Goal: Feedback & Contribution: Contribute content

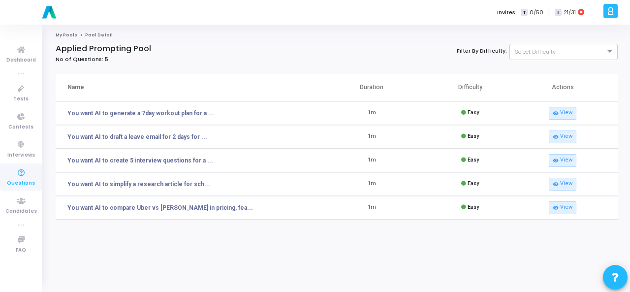
click at [20, 171] on icon at bounding box center [21, 173] width 21 height 12
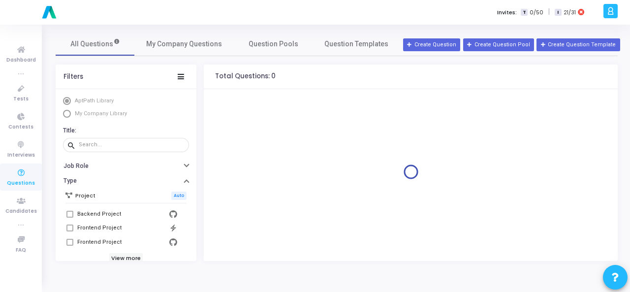
click at [67, 114] on span "Select Library" at bounding box center [67, 114] width 8 height 8
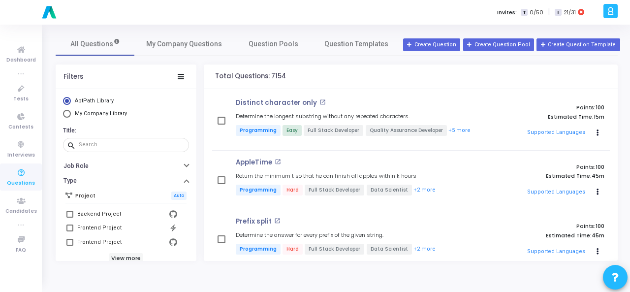
click at [70, 116] on span "Select Library" at bounding box center [67, 114] width 8 height 8
click at [70, 116] on input "My Company Library" at bounding box center [67, 114] width 8 height 8
radio input "true"
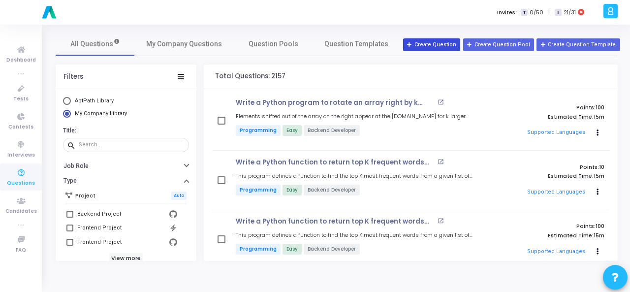
click at [446, 42] on button "Create Question" at bounding box center [431, 44] width 57 height 13
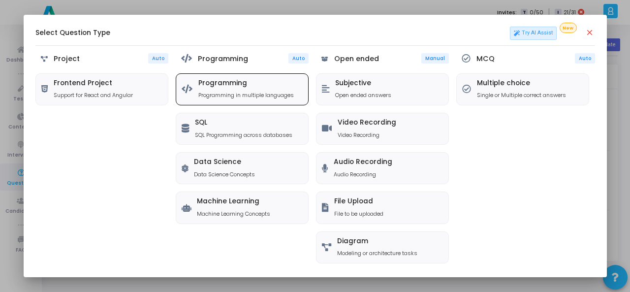
click at [238, 95] on p "Programming in multiple languages" at bounding box center [245, 95] width 95 height 8
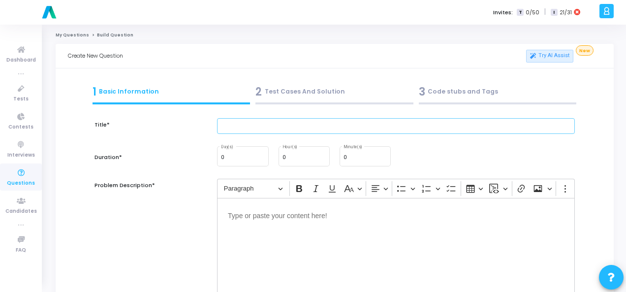
click at [258, 124] on input "text" at bounding box center [396, 126] width 358 height 16
paste input "Write a JavaScript function to debounce another function with a wait time in mi…"
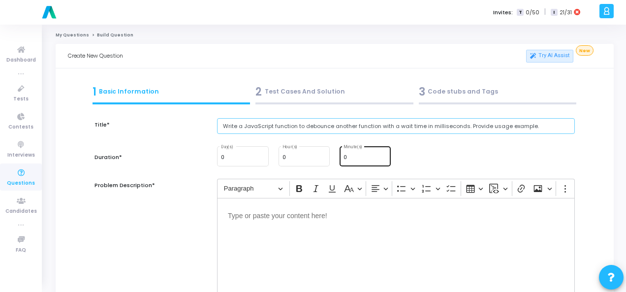
type input "Write a JavaScript function to debounce another function with a wait time in mi…"
click at [358, 157] on input "0" at bounding box center [364, 158] width 43 height 6
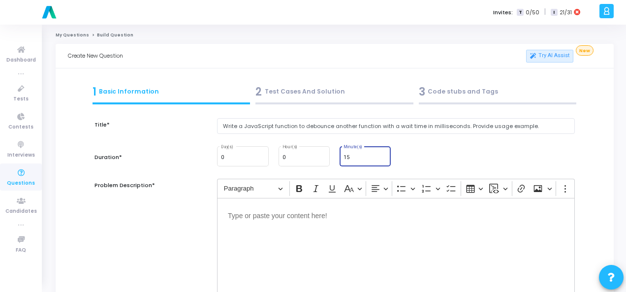
type input "15"
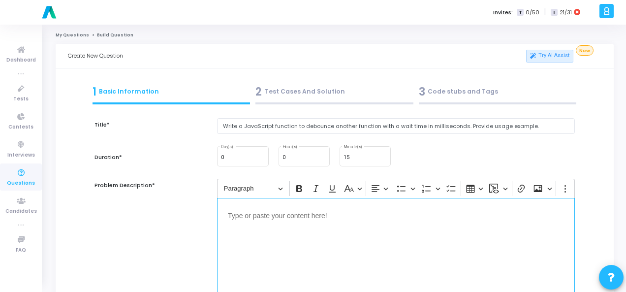
click at [281, 204] on div "Editor editing area: main" at bounding box center [396, 247] width 358 height 98
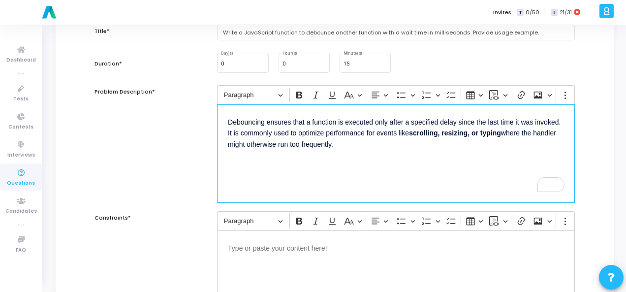
scroll to position [148, 0]
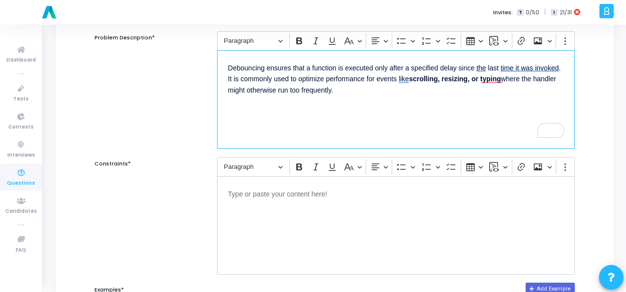
click at [278, 203] on div "Editor editing area: main" at bounding box center [396, 225] width 358 height 98
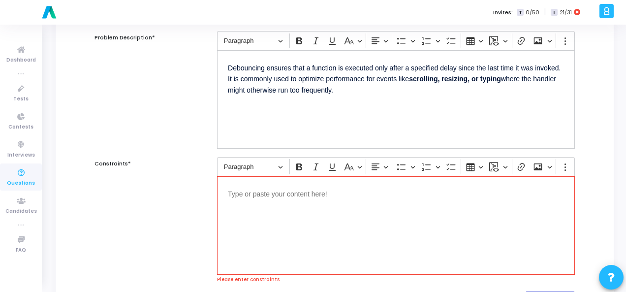
click at [267, 188] on p "Editor editing area: main" at bounding box center [396, 193] width 336 height 12
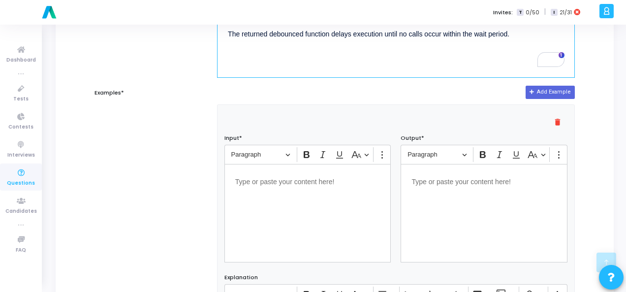
scroll to position [246, 0]
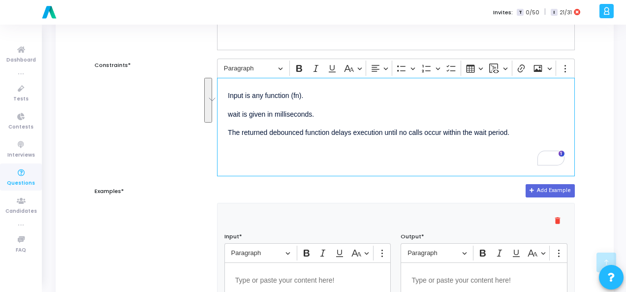
drag, startPoint x: 516, startPoint y: 136, endPoint x: 183, endPoint y: 93, distance: 335.9
click at [183, 93] on div "Constraints* Rich Text Editor Paragraph Bold Italic Underline Basic styles Text…" at bounding box center [335, 118] width 490 height 118
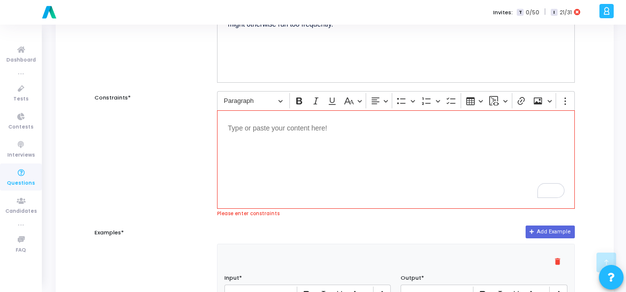
scroll to position [98, 0]
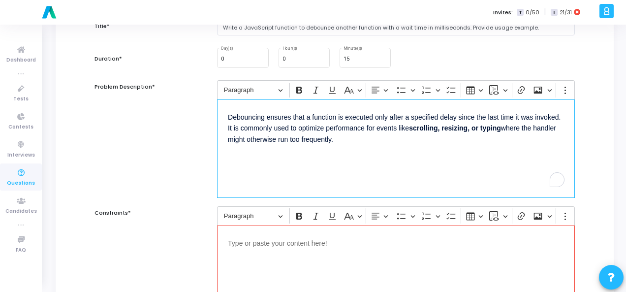
drag, startPoint x: 360, startPoint y: 143, endPoint x: 226, endPoint y: 109, distance: 138.1
click at [226, 109] on div "Debouncing ensures that a function is executed only after a specified delay sin…" at bounding box center [396, 148] width 358 height 98
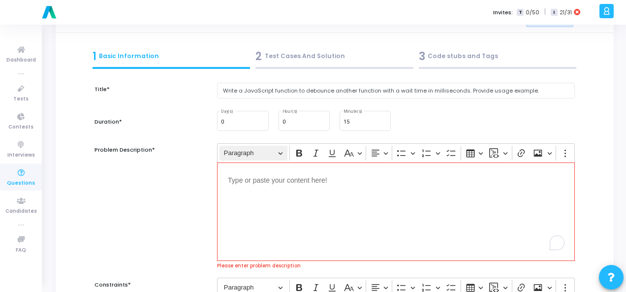
scroll to position [0, 0]
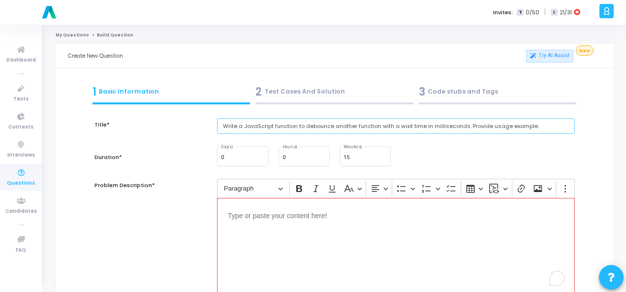
click at [292, 128] on input "Write a JavaScript function to debounce another function with a wait time in mi…" at bounding box center [396, 126] width 358 height 16
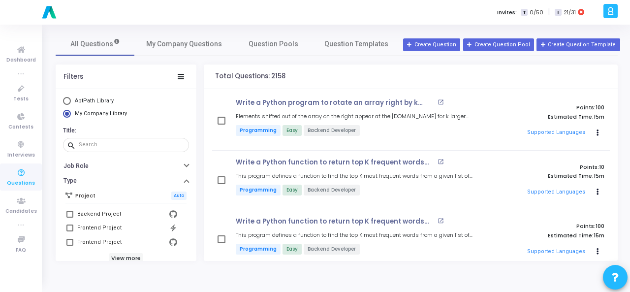
click at [19, 186] on span "Questions" at bounding box center [21, 183] width 28 height 8
click at [27, 178] on icon at bounding box center [21, 173] width 21 height 12
click at [181, 40] on span "My Company Questions" at bounding box center [184, 44] width 76 height 10
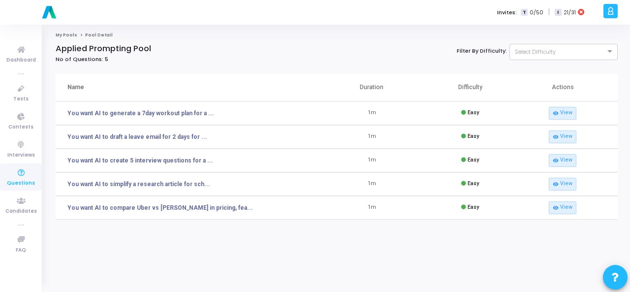
click at [21, 179] on span "Questions" at bounding box center [21, 183] width 28 height 8
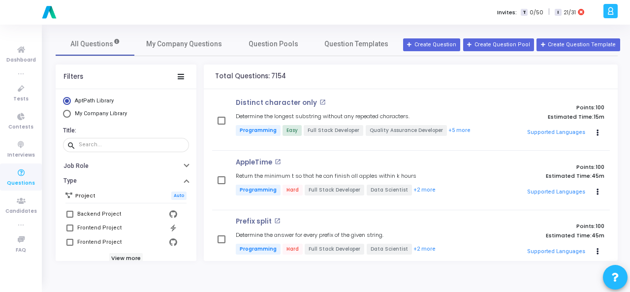
click at [64, 113] on span "Select Library" at bounding box center [67, 114] width 8 height 8
click at [64, 113] on input "My Company Library" at bounding box center [67, 114] width 8 height 8
radio input "true"
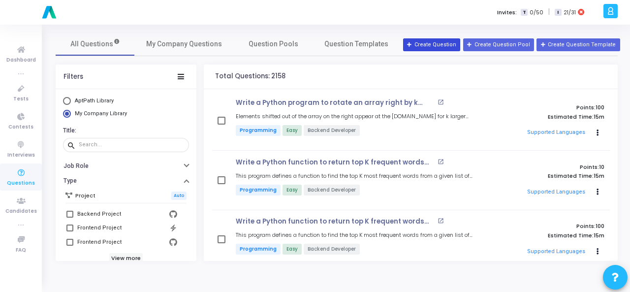
click at [433, 44] on button "Create Question" at bounding box center [431, 44] width 57 height 13
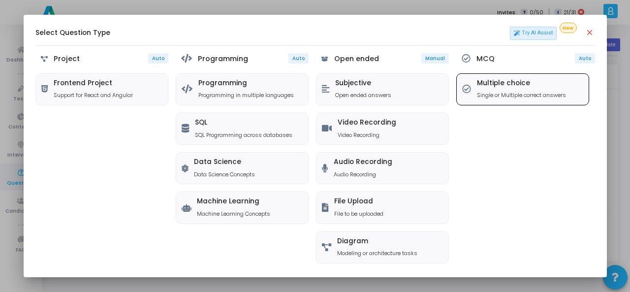
click at [513, 83] on h5 "Multiple choice" at bounding box center [521, 83] width 89 height 8
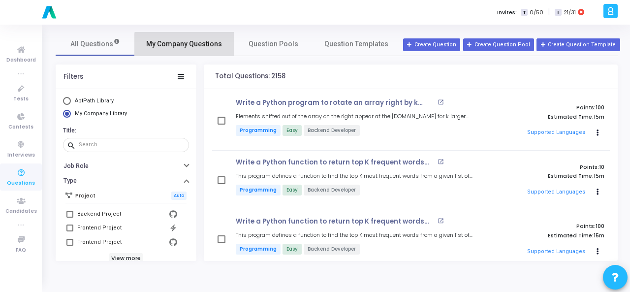
click at [202, 45] on span "My Company Questions" at bounding box center [184, 44] width 76 height 10
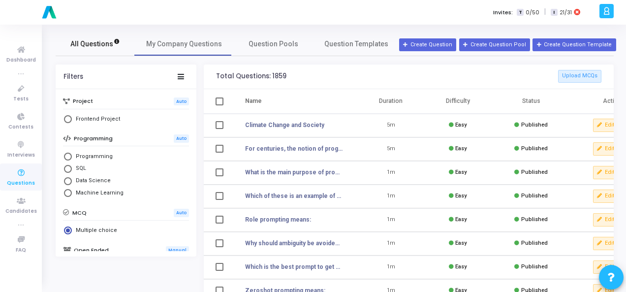
click at [91, 42] on span "All Questions" at bounding box center [95, 44] width 50 height 10
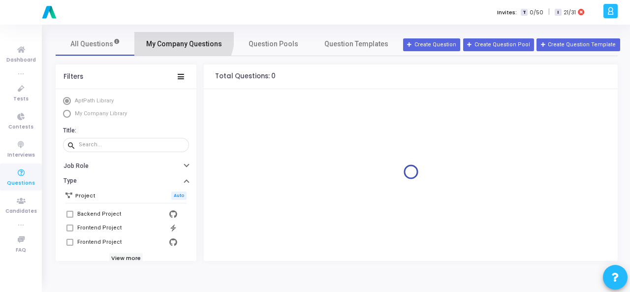
click at [175, 35] on link "My Company Questions" at bounding box center [183, 44] width 99 height 24
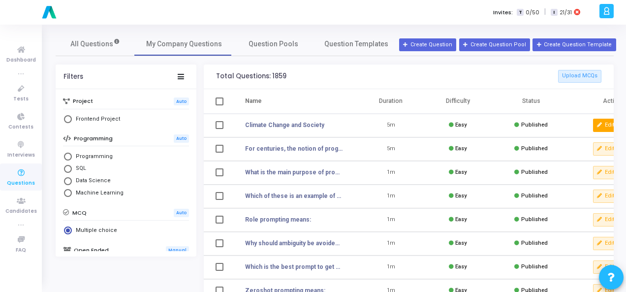
click at [601, 126] on icon at bounding box center [599, 125] width 5 height 5
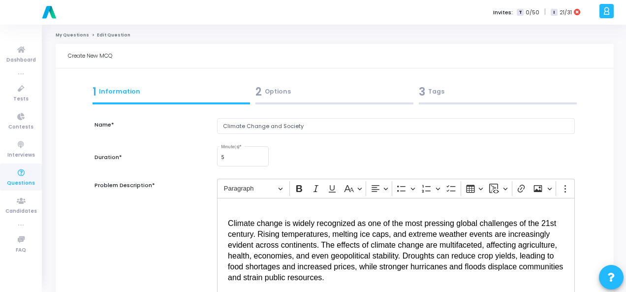
click at [299, 91] on div "2 Options" at bounding box center [334, 92] width 158 height 16
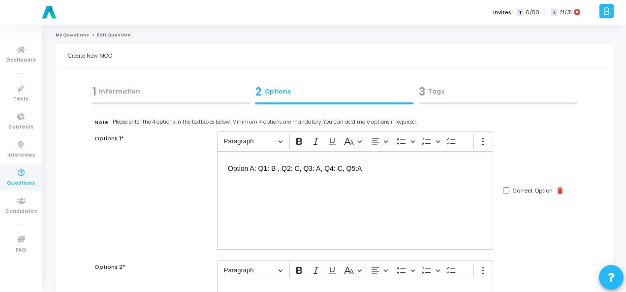
click at [304, 168] on p "Option A: Q1: B , Q2: C, Q3: A, Q4: C, Q5:A" at bounding box center [355, 174] width 254 height 24
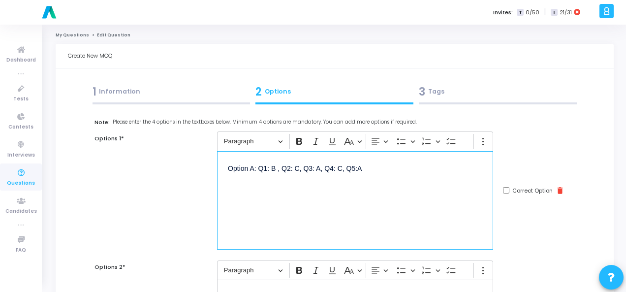
click at [304, 168] on p "Option A: Q1: B , Q2: C, Q3: A, Q4: C, Q5:A" at bounding box center [355, 174] width 254 height 24
copy p "Option A: Q1: B , Q2: C, Q3: A, Q4: C, Q5:A"
click at [441, 198] on div "Option A: Q1: B , Q2: C, Q3: A, Q4: C, Q5:A" at bounding box center [355, 200] width 276 height 98
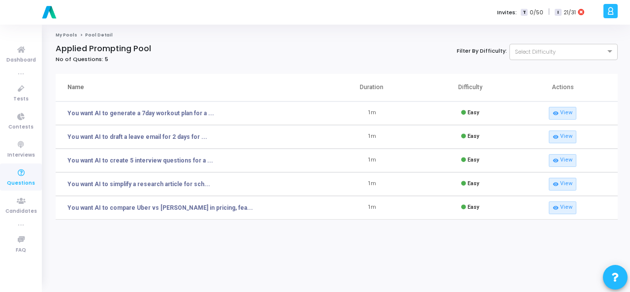
click at [19, 175] on icon at bounding box center [21, 173] width 21 height 12
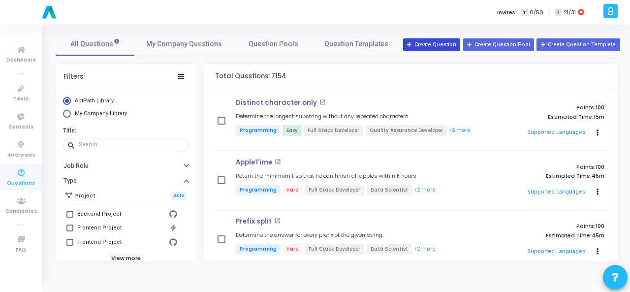
click at [445, 48] on button "Create Question" at bounding box center [431, 44] width 57 height 13
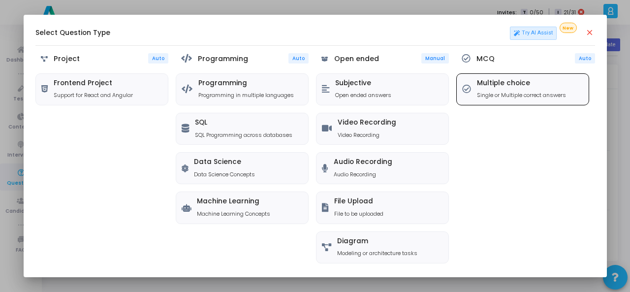
click at [496, 79] on h5 "Multiple choice" at bounding box center [521, 83] width 89 height 8
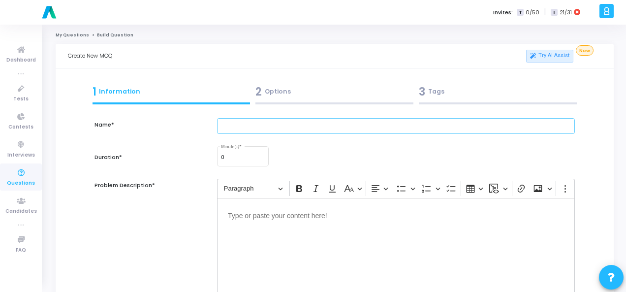
click at [260, 124] on input "text" at bounding box center [396, 126] width 358 height 16
paste input "Social Media Impacts"
type input "Social Media Impacts"
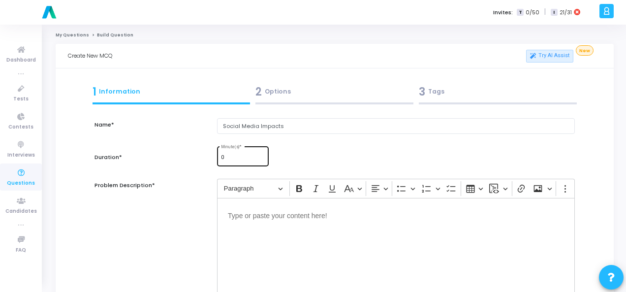
click at [244, 157] on input "0" at bounding box center [242, 158] width 43 height 6
type input "5"
click at [270, 215] on p "Editor editing area: main" at bounding box center [396, 215] width 336 height 12
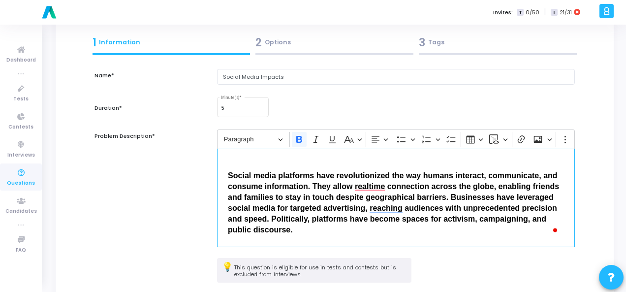
scroll to position [102, 0]
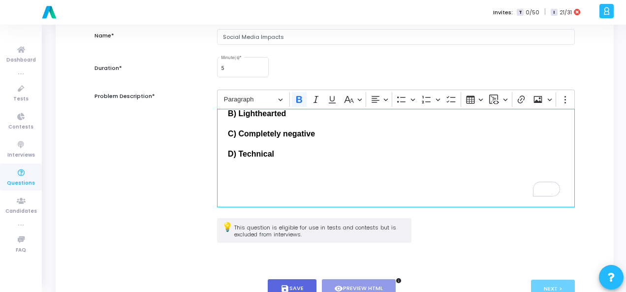
drag, startPoint x: 225, startPoint y: 176, endPoint x: 290, endPoint y: 161, distance: 66.6
click at [290, 161] on div "Social media platforms have revolutionized the way humans interact, communicate…" at bounding box center [396, 158] width 358 height 98
click at [298, 100] on icon "Editor toolbar" at bounding box center [299, 99] width 10 height 10
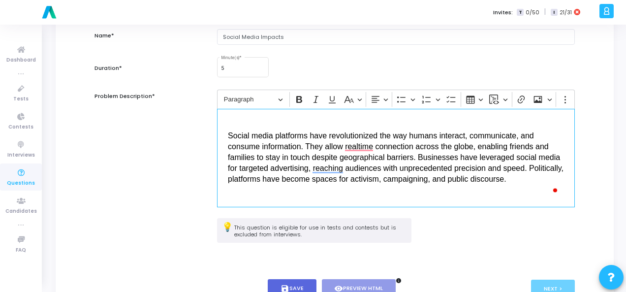
click at [286, 192] on p "Editor editing area: main" at bounding box center [396, 204] width 336 height 24
click at [229, 136] on span "Social media platforms have revolutionized the way humans interact, communicate…" at bounding box center [397, 157] width 338 height 52
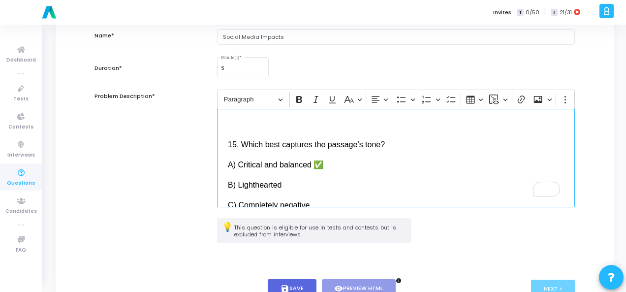
scroll to position [607, 0]
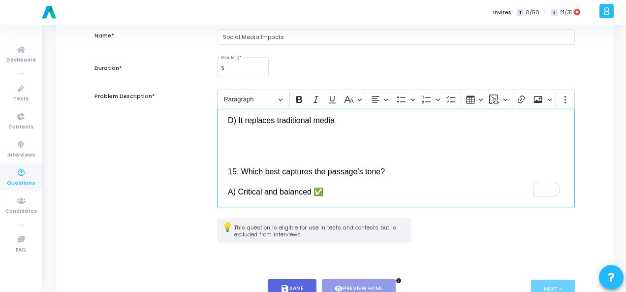
click at [232, 174] on span "15. Which best captures the passage’s tone?" at bounding box center [306, 171] width 157 height 8
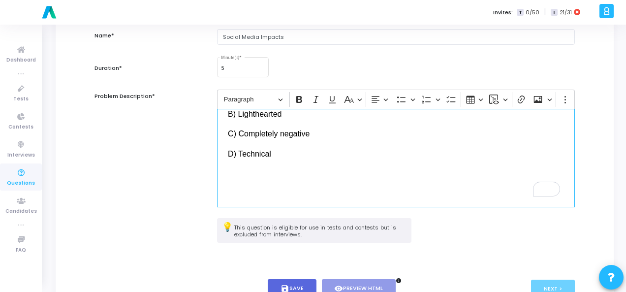
scroll to position [638, 0]
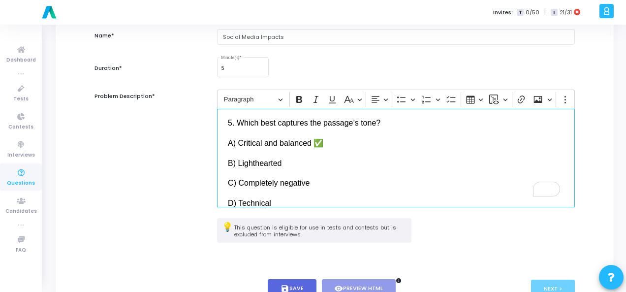
click at [356, 138] on p "A) Critical and balanced ✅" at bounding box center [396, 142] width 336 height 12
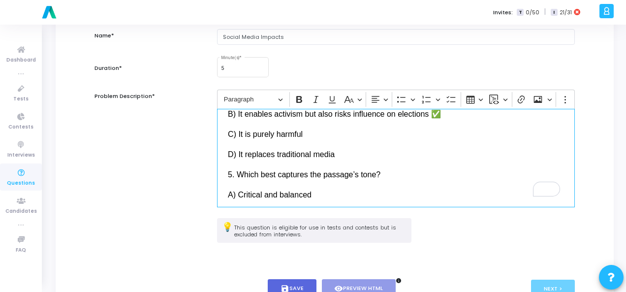
click at [458, 122] on div "Social media platforms have revolutionized the way humans interact, communicate…" at bounding box center [396, 158] width 358 height 98
click at [457, 116] on p "B) It enables activism but also risks influence on elections ✅" at bounding box center [396, 113] width 336 height 12
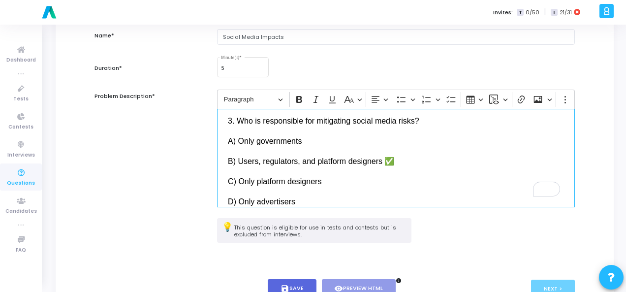
click at [419, 166] on div "Social media platforms have revolutionized the way humans interact, communicate…" at bounding box center [396, 158] width 358 height 98
click at [410, 159] on p "B) Users, regulators, and platform designers ✅" at bounding box center [396, 161] width 336 height 12
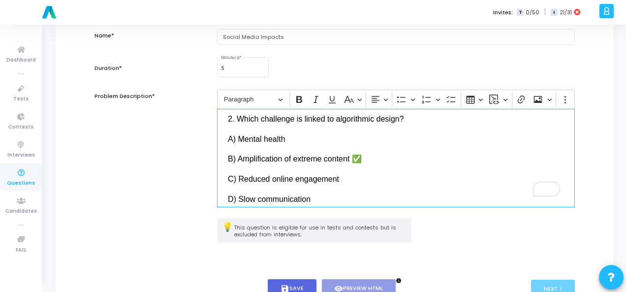
click at [384, 162] on p "B) Amplification of extreme content ✅" at bounding box center [396, 159] width 336 height 12
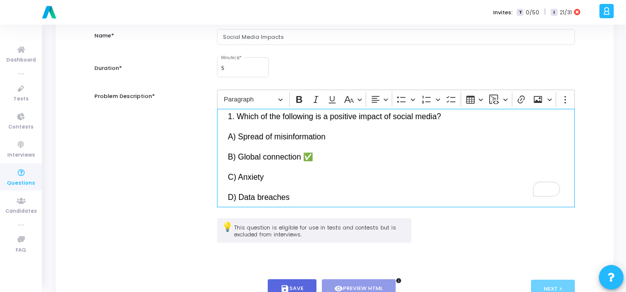
click at [337, 157] on p "B) Global connection ✅" at bounding box center [396, 156] width 336 height 12
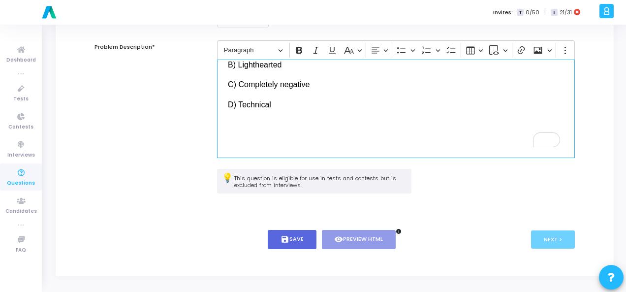
click at [239, 136] on p "Editor editing area: main" at bounding box center [396, 130] width 336 height 24
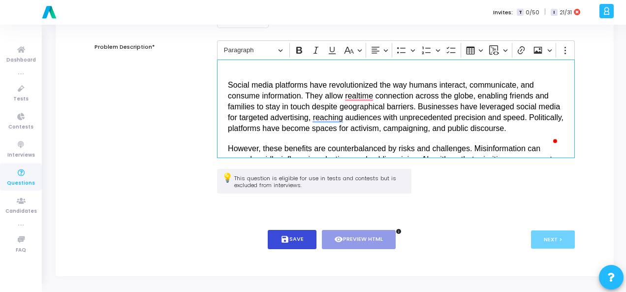
click at [305, 240] on button "save Save" at bounding box center [292, 239] width 49 height 19
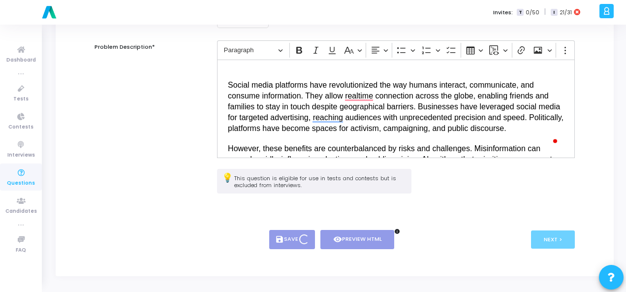
type input "Social Media Impacts"
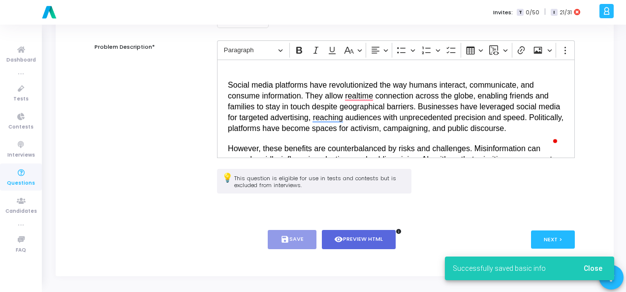
click at [600, 269] on span "Close" at bounding box center [593, 268] width 19 height 8
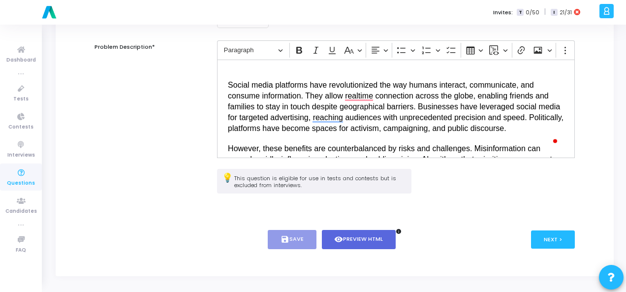
click at [552, 227] on div "< Prev save Save visibility Preview HTML info Next >" at bounding box center [334, 239] width 480 height 49
click at [551, 238] on button "Next >" at bounding box center [553, 239] width 44 height 18
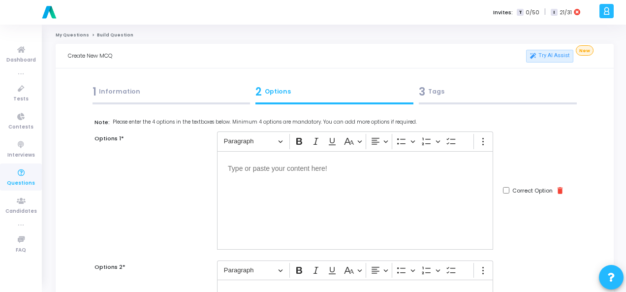
click at [306, 175] on div "Editor editing area: main" at bounding box center [355, 200] width 276 height 98
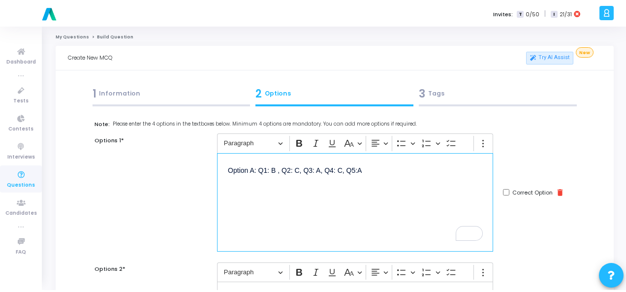
scroll to position [98, 0]
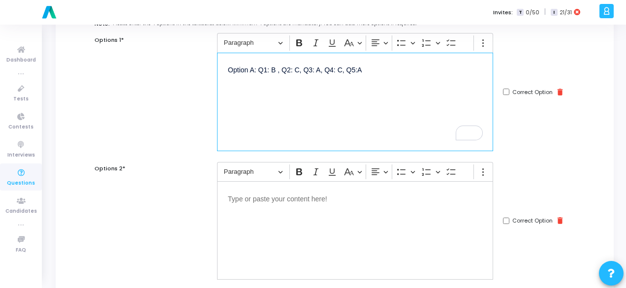
click at [301, 200] on p "Editor editing area: main" at bounding box center [355, 198] width 254 height 12
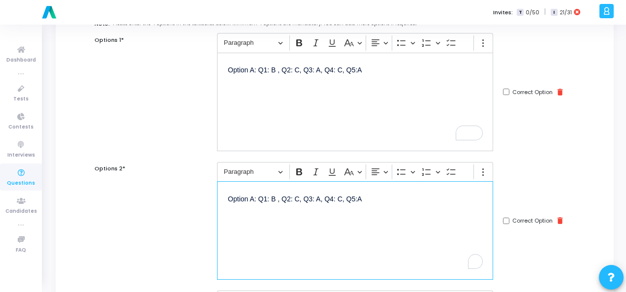
scroll to position [295, 0]
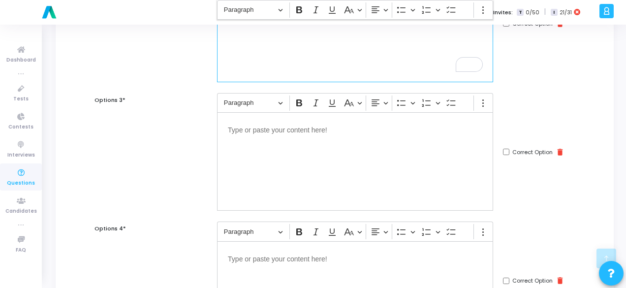
click at [284, 140] on div "Editor editing area: main" at bounding box center [355, 161] width 276 height 98
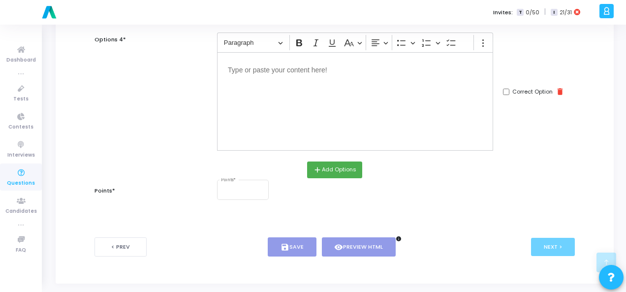
scroll to position [491, 0]
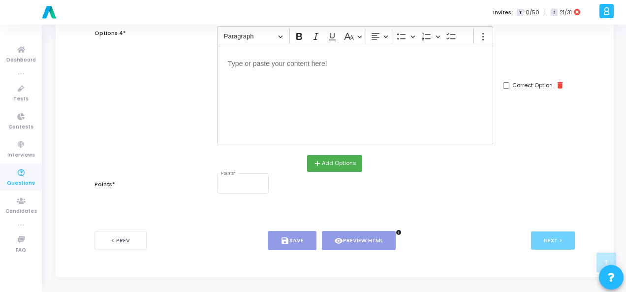
click at [288, 71] on div "Editor editing area: main" at bounding box center [355, 95] width 276 height 98
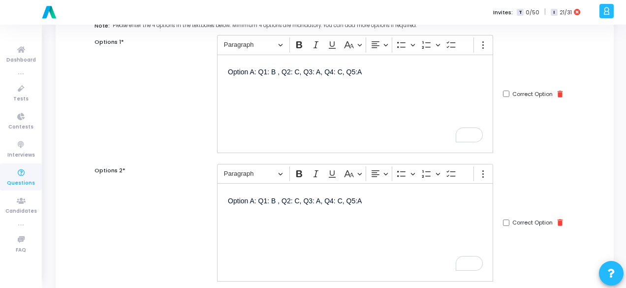
scroll to position [98, 0]
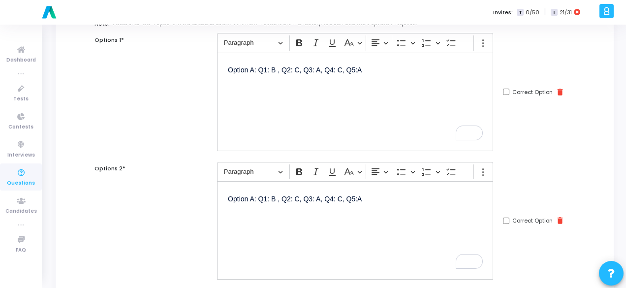
click at [253, 69] on p "Option A: Q1: B , Q2: C, Q3: A, Q4: C, Q5:A" at bounding box center [355, 69] width 254 height 12
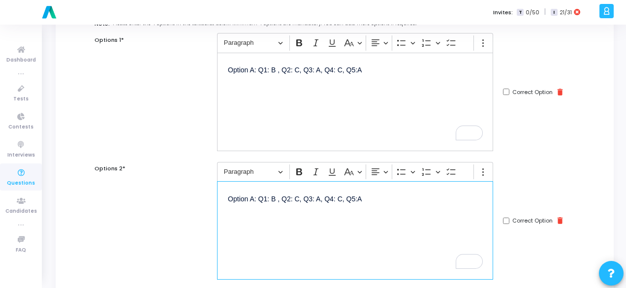
click at [253, 199] on p "Option A: Q1: B , Q2: C, Q3: A, Q4: C, Q5:A" at bounding box center [355, 198] width 254 height 12
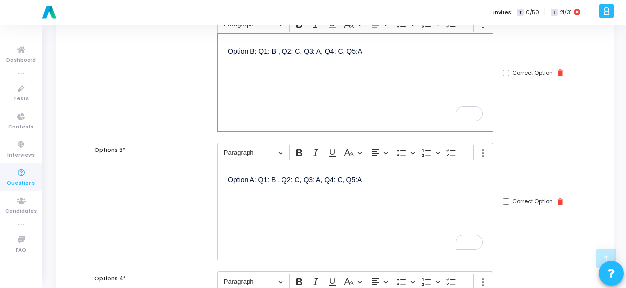
click at [252, 177] on p "Option A: Q1: B , Q2: C, Q3: A, Q4: C, Q5:A" at bounding box center [355, 179] width 254 height 12
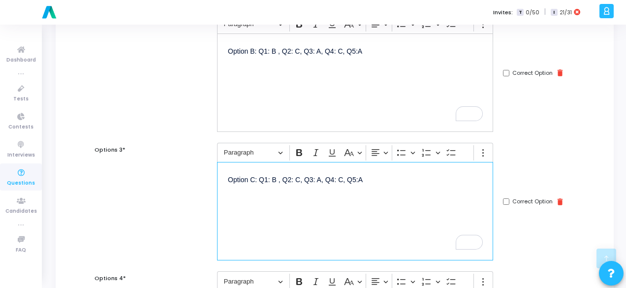
scroll to position [394, 0]
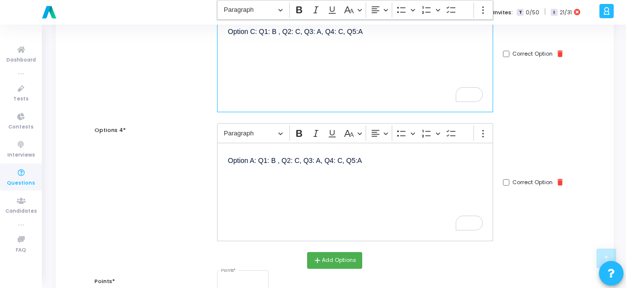
click at [253, 161] on p "Option A: Q1: B , Q2: C, Q3: A, Q4: C, Q5:A" at bounding box center [355, 160] width 254 height 12
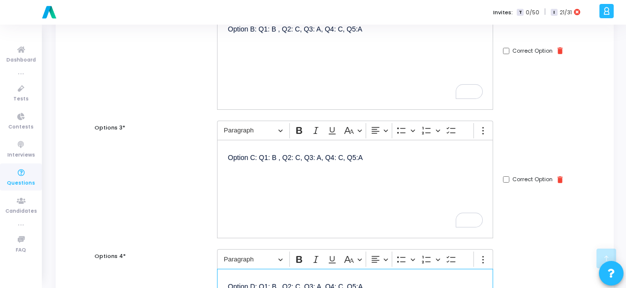
scroll to position [246, 0]
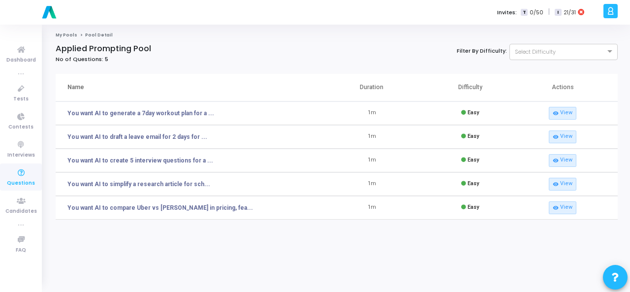
click at [22, 186] on span "Questions" at bounding box center [21, 183] width 28 height 8
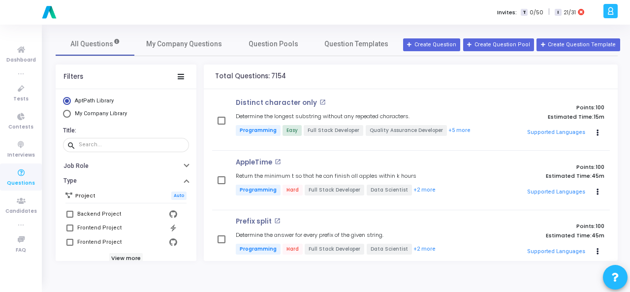
click at [107, 112] on span "My Company Library" at bounding box center [101, 113] width 52 height 6
click at [71, 112] on input "My Company Library" at bounding box center [67, 114] width 8 height 8
radio input "true"
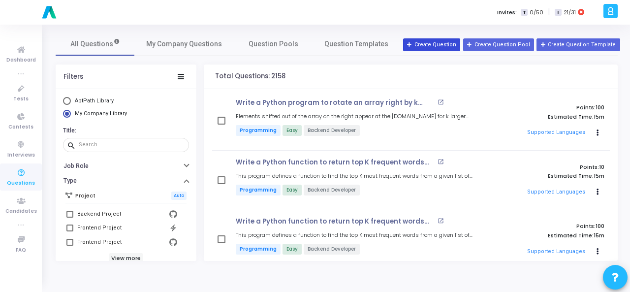
click at [446, 50] on button "Create Question" at bounding box center [431, 44] width 57 height 13
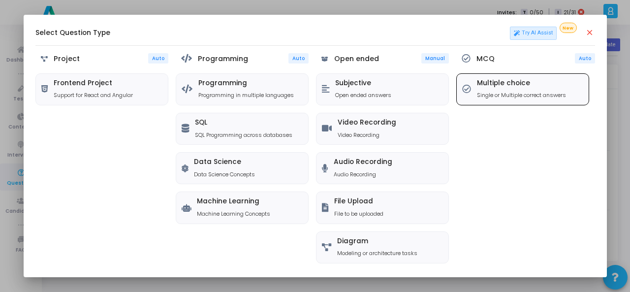
click at [509, 81] on h5 "Multiple choice" at bounding box center [521, 83] width 89 height 8
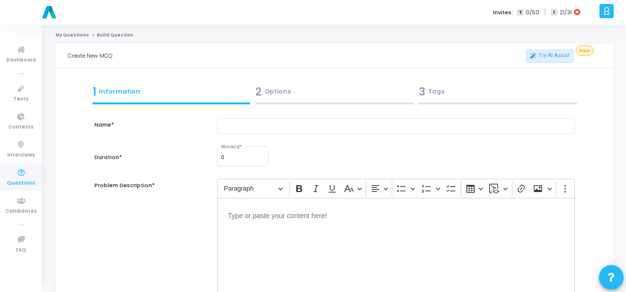
click at [12, 182] on span "Questions" at bounding box center [21, 183] width 28 height 8
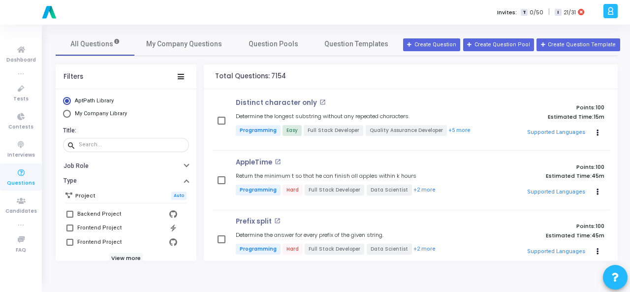
click at [121, 110] on span "My Company Library" at bounding box center [101, 113] width 52 height 6
click at [71, 110] on input "My Company Library" at bounding box center [67, 114] width 8 height 8
radio input "true"
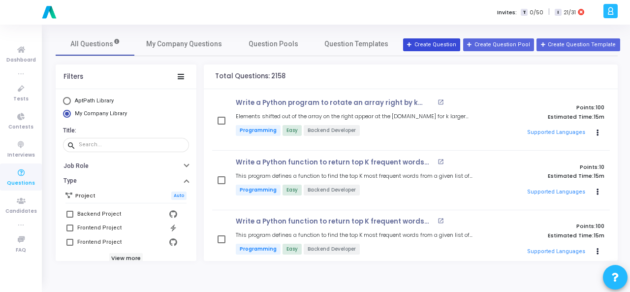
click at [446, 45] on button "Create Question" at bounding box center [431, 44] width 57 height 13
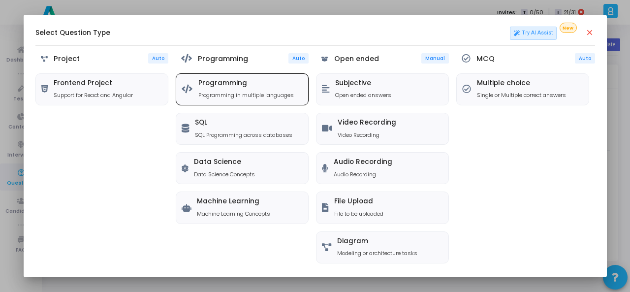
click at [201, 86] on h5 "Programming" at bounding box center [245, 83] width 95 height 8
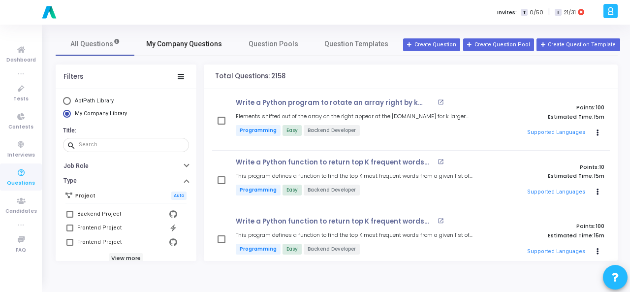
click at [199, 53] on link "My Company Questions" at bounding box center [183, 44] width 99 height 24
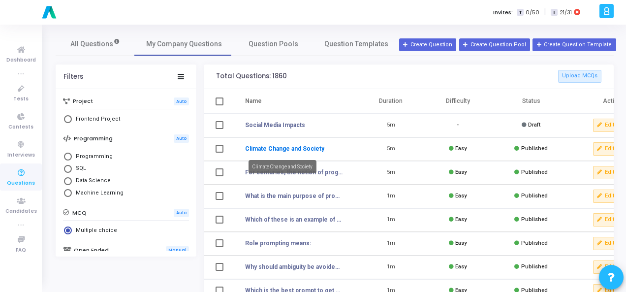
click at [302, 148] on link "Climate Change and Society" at bounding box center [284, 148] width 79 height 9
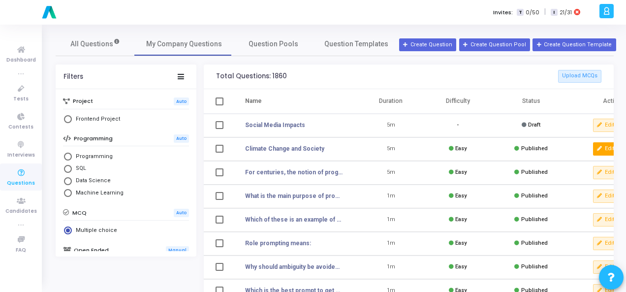
click at [606, 150] on button "Edit" at bounding box center [606, 148] width 26 height 13
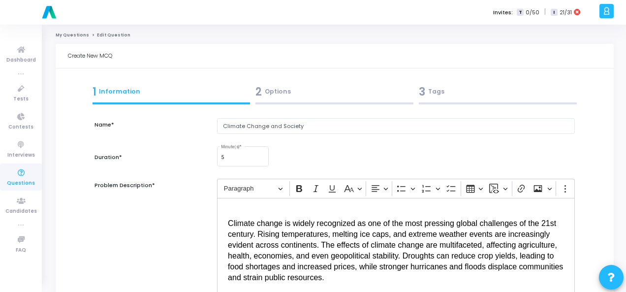
click at [294, 96] on div "2 Options" at bounding box center [334, 92] width 158 height 16
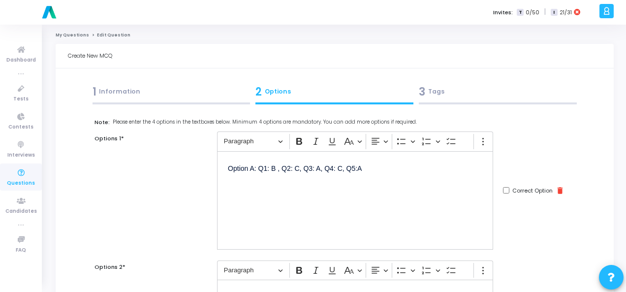
click at [427, 93] on div "3 Tags" at bounding box center [498, 92] width 158 height 16
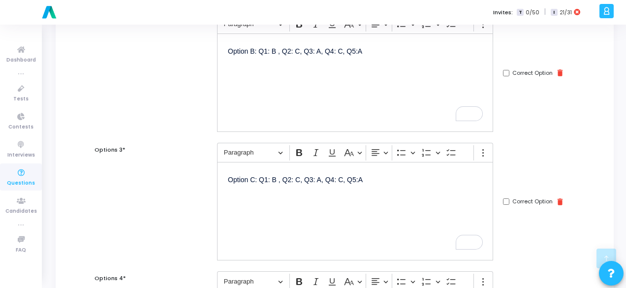
scroll to position [394, 0]
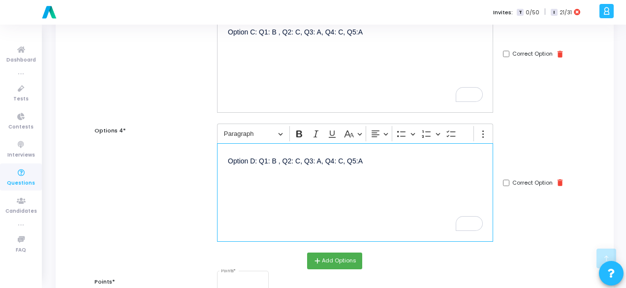
click at [299, 157] on p "Option D: Q1: B , Q2: C, Q3: A, Q4: C, Q5:A" at bounding box center [355, 160] width 254 height 12
click at [342, 159] on p "Option D: Q1: B , Q2: B, Q3: B, Q4: C, Q5:A" at bounding box center [355, 160] width 254 height 12
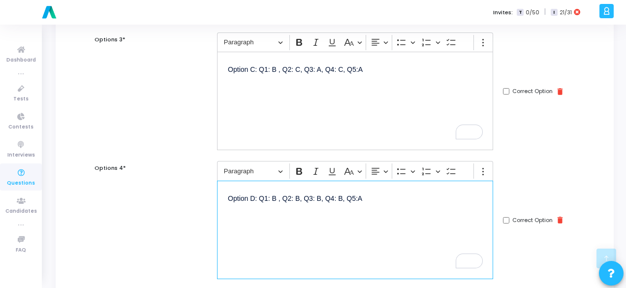
scroll to position [344, 0]
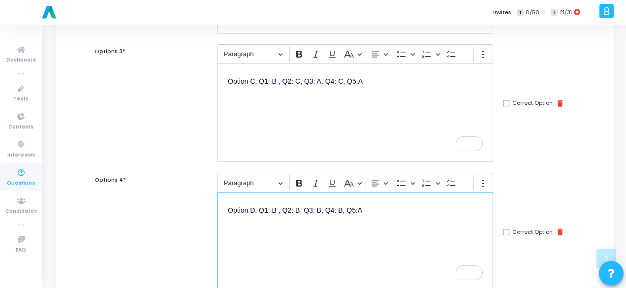
click at [507, 231] on input "Correct Option" at bounding box center [506, 232] width 6 height 6
checkbox input "true"
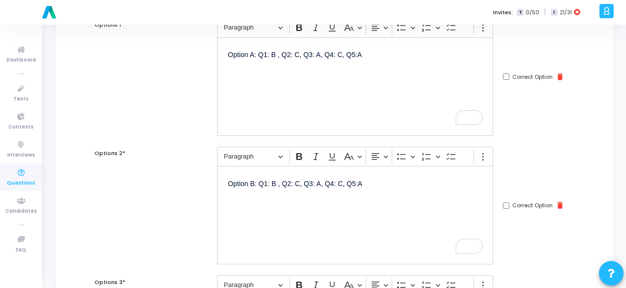
scroll to position [98, 0]
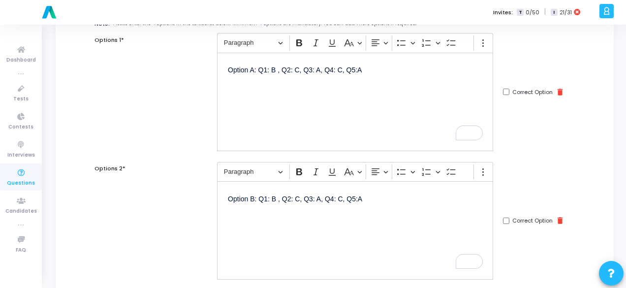
click at [277, 198] on p "Option B: Q1: B , Q2: C, Q3: A, Q4: C, Q5:A" at bounding box center [355, 198] width 254 height 12
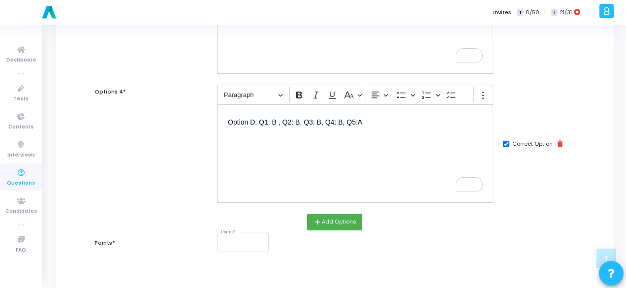
scroll to position [492, 0]
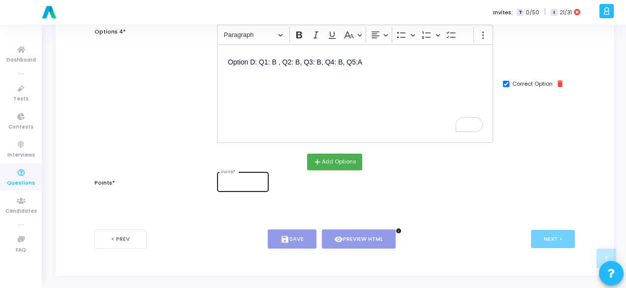
click at [237, 182] on input "Points *" at bounding box center [242, 183] width 43 height 6
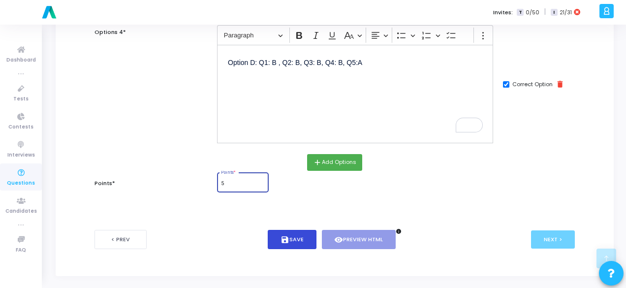
type input "5"
click at [295, 232] on button "save Save" at bounding box center [292, 239] width 49 height 19
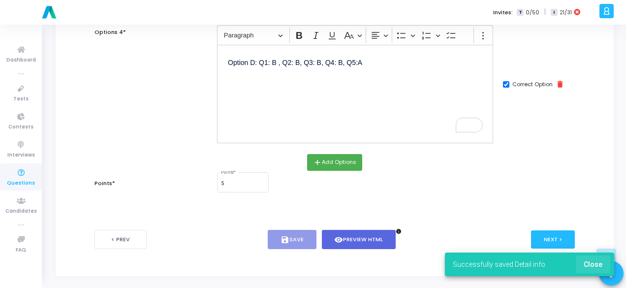
click at [595, 267] on span "Close" at bounding box center [593, 264] width 19 height 8
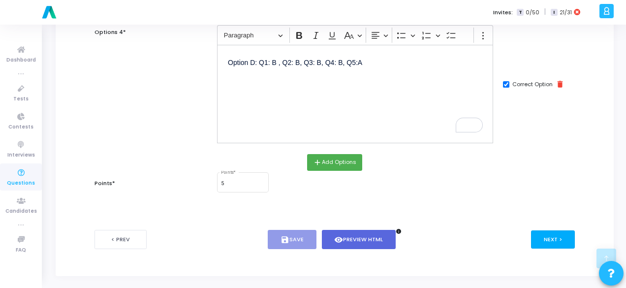
click at [559, 239] on button "Next >" at bounding box center [553, 239] width 44 height 18
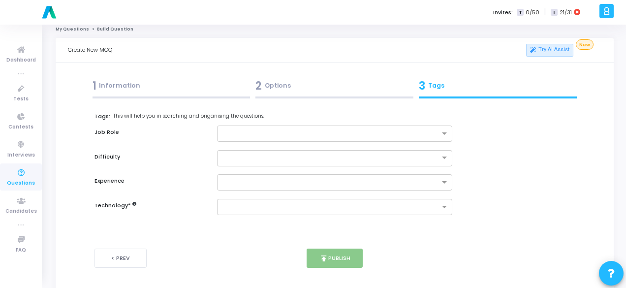
scroll to position [0, 0]
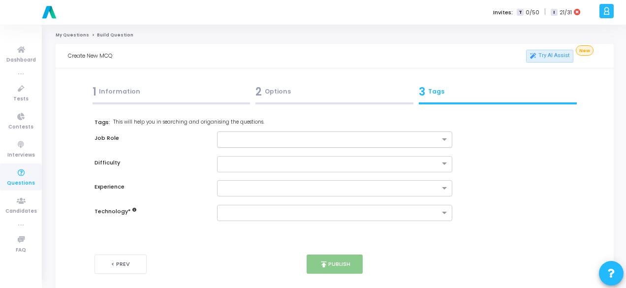
click at [328, 140] on input "text" at bounding box center [330, 140] width 217 height 8
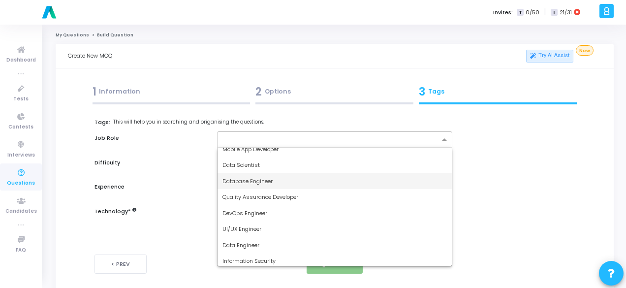
scroll to position [74, 0]
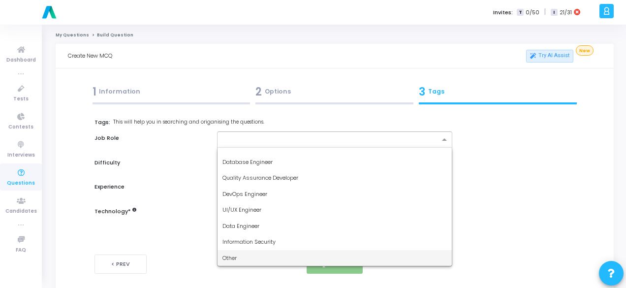
click at [262, 256] on div "Other" at bounding box center [334, 258] width 234 height 16
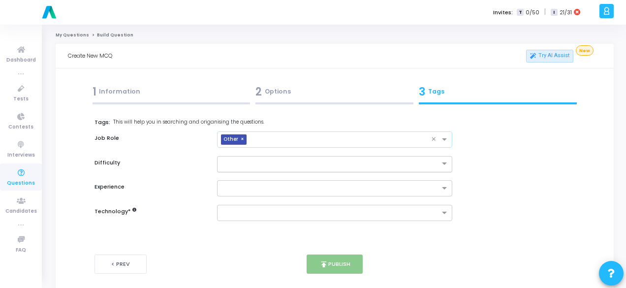
click at [264, 161] on input "text" at bounding box center [324, 163] width 205 height 8
click at [264, 183] on div "Easy" at bounding box center [334, 180] width 234 height 16
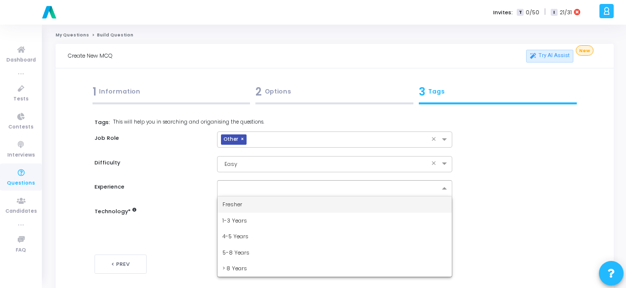
click at [268, 190] on input "text" at bounding box center [330, 189] width 217 height 8
click at [267, 204] on div "Fresher" at bounding box center [334, 204] width 234 height 16
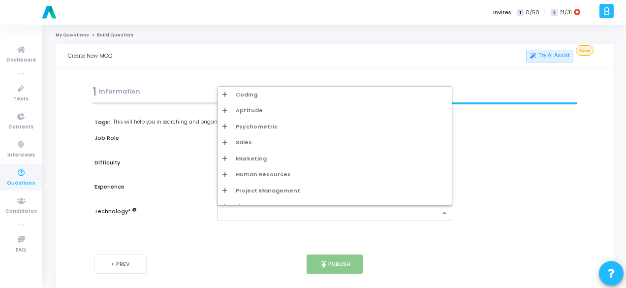
click at [270, 219] on div at bounding box center [334, 213] width 235 height 16
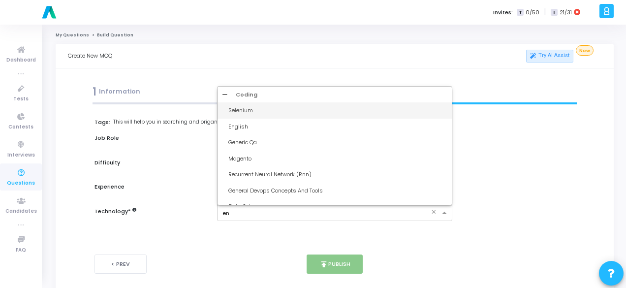
type input "eng"
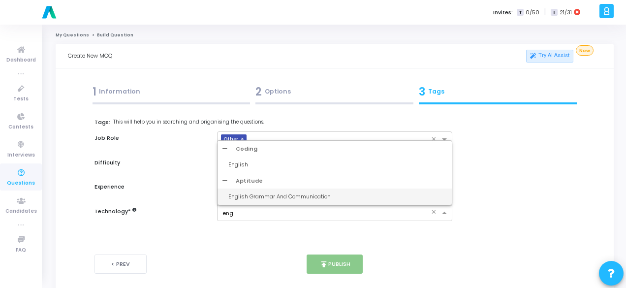
click at [278, 197] on div "English Grammar And Communication" at bounding box center [337, 196] width 218 height 8
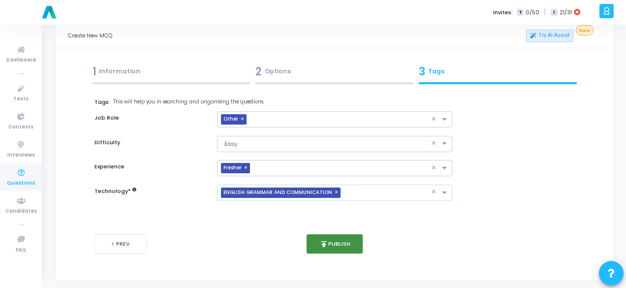
scroll to position [30, 0]
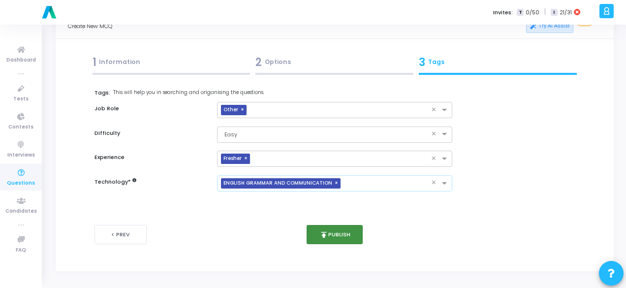
click at [341, 233] on button "publish Publish" at bounding box center [335, 234] width 57 height 19
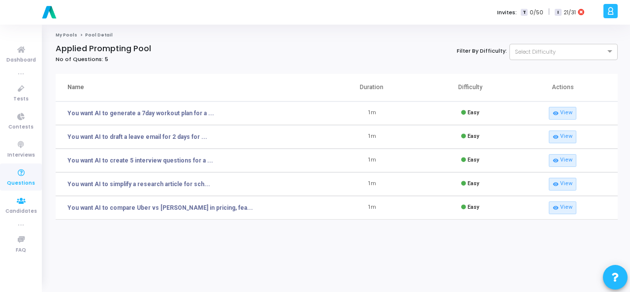
click at [16, 185] on span "Questions" at bounding box center [21, 183] width 28 height 8
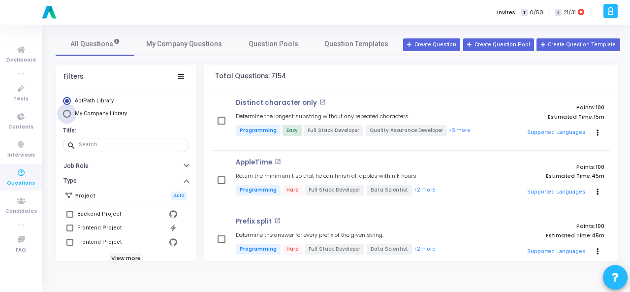
click at [66, 116] on span "Select Library" at bounding box center [67, 114] width 8 height 8
click at [66, 116] on input "My Company Library" at bounding box center [67, 114] width 8 height 8
radio input "true"
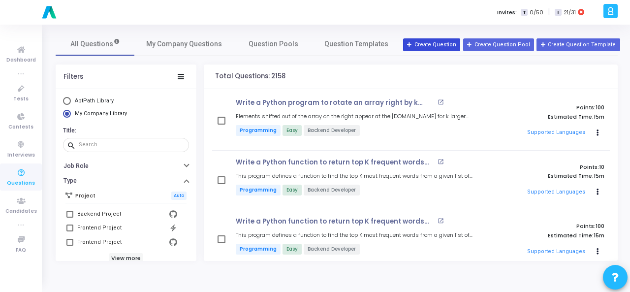
click at [436, 48] on button "Create Question" at bounding box center [431, 44] width 57 height 13
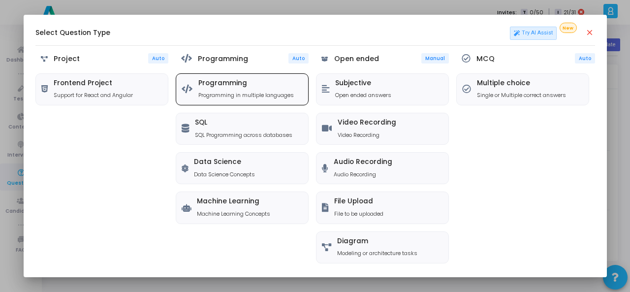
click at [252, 92] on p "Programming in multiple languages" at bounding box center [245, 95] width 95 height 8
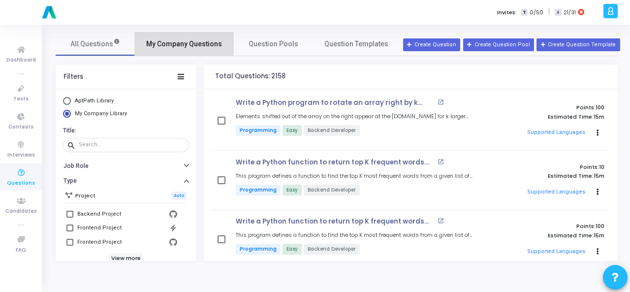
click at [220, 44] on link "My Company Questions" at bounding box center [183, 44] width 99 height 24
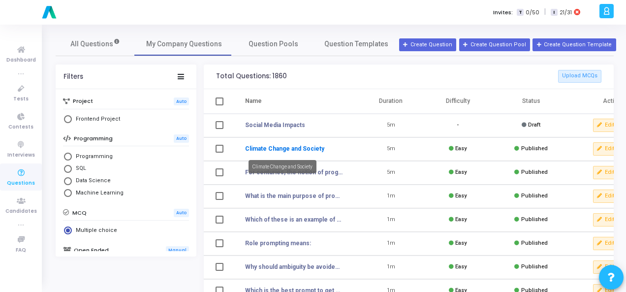
click at [278, 149] on link "Climate Change and Society" at bounding box center [284, 148] width 79 height 9
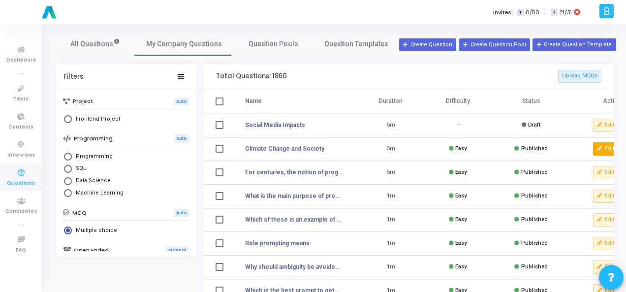
click at [606, 147] on button "Edit" at bounding box center [606, 148] width 26 height 13
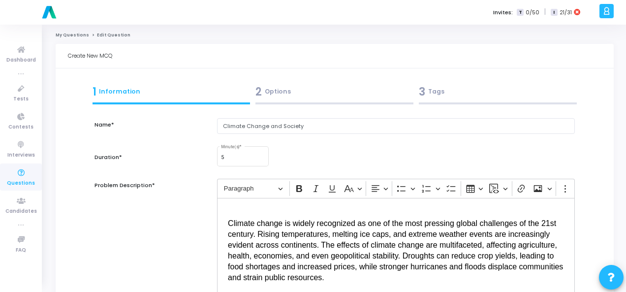
click at [321, 96] on div "2 Options" at bounding box center [334, 92] width 158 height 16
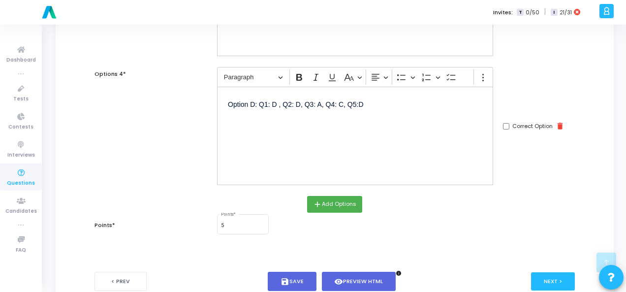
scroll to position [491, 0]
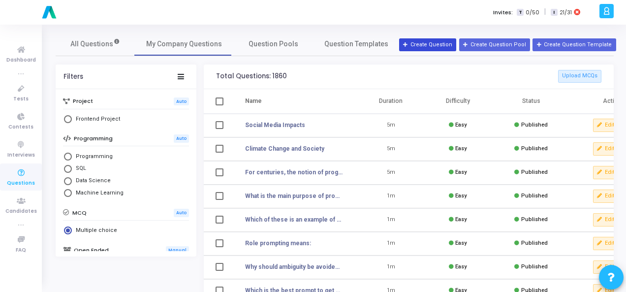
click at [440, 42] on button "Create Question" at bounding box center [427, 44] width 57 height 13
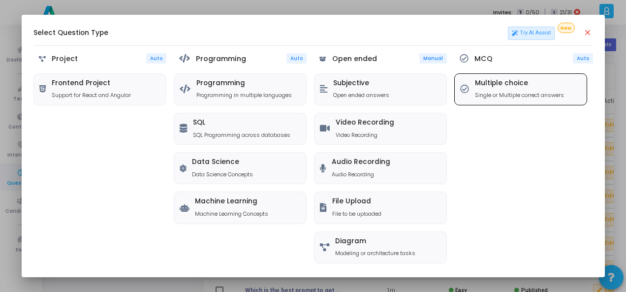
click at [478, 84] on h5 "Multiple choice" at bounding box center [519, 83] width 89 height 8
